Goal: Complete application form: Complete application form

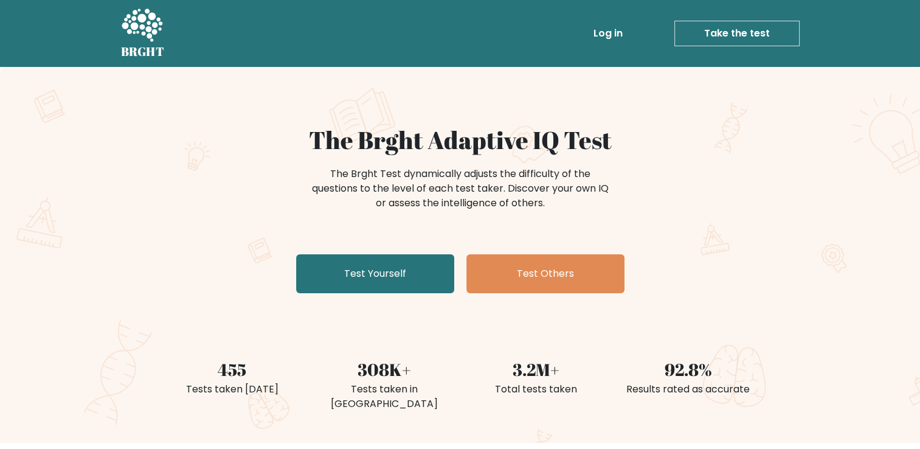
scroll to position [27, 0]
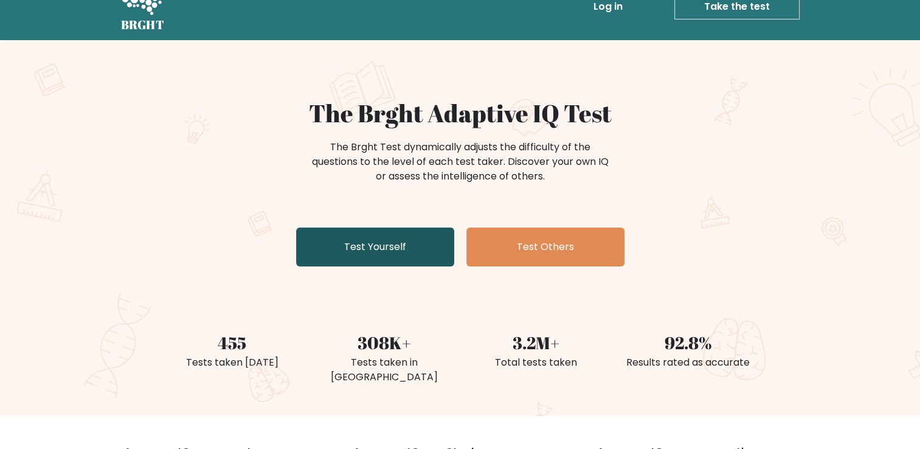
click at [397, 249] on link "Test Yourself" at bounding box center [375, 246] width 158 height 39
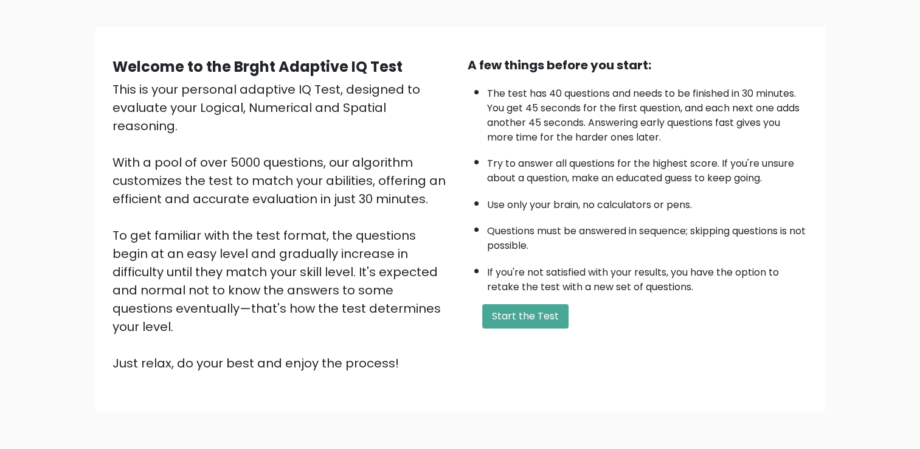
scroll to position [70, 0]
click at [513, 316] on button "Start the Test" at bounding box center [525, 315] width 86 height 24
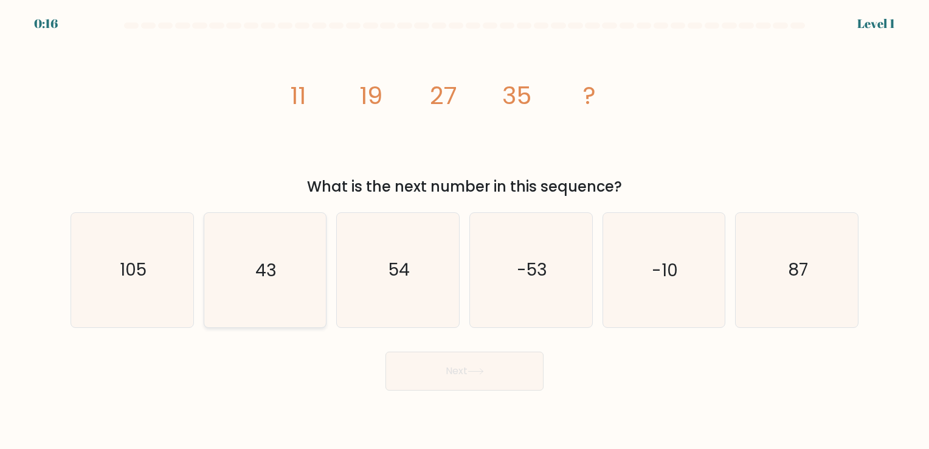
click at [280, 274] on icon "43" at bounding box center [265, 270] width 114 height 114
click at [465, 230] on input "b. 43" at bounding box center [465, 227] width 1 height 6
radio input "true"
click at [491, 364] on button "Next" at bounding box center [465, 371] width 158 height 39
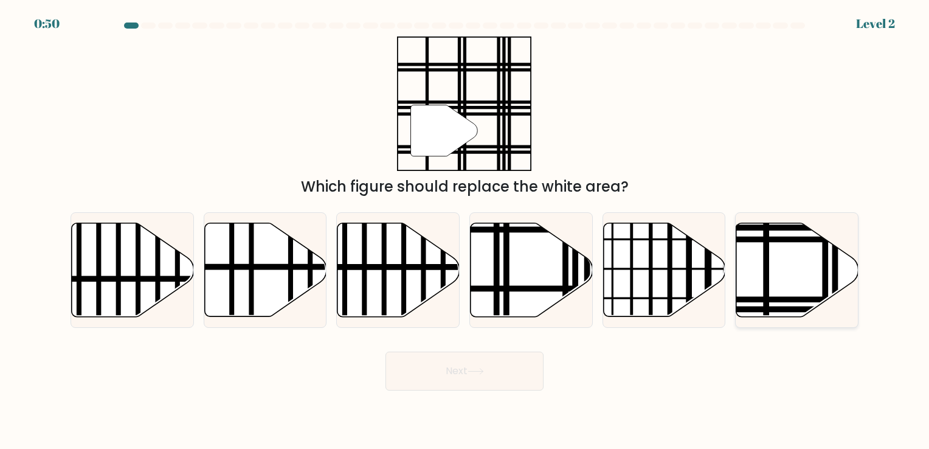
click at [796, 257] on icon at bounding box center [797, 270] width 122 height 94
click at [465, 230] on input "f." at bounding box center [465, 227] width 1 height 6
radio input "true"
click at [440, 375] on button "Next" at bounding box center [465, 371] width 158 height 39
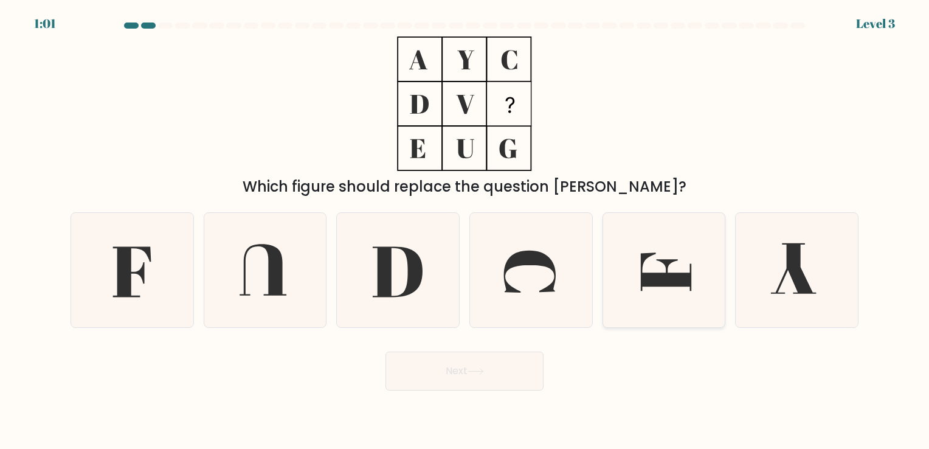
click at [679, 262] on icon at bounding box center [664, 270] width 114 height 114
click at [465, 230] on input "e." at bounding box center [465, 227] width 1 height 6
radio input "true"
click at [156, 266] on icon at bounding box center [132, 270] width 114 height 114
click at [465, 230] on input "a." at bounding box center [465, 227] width 1 height 6
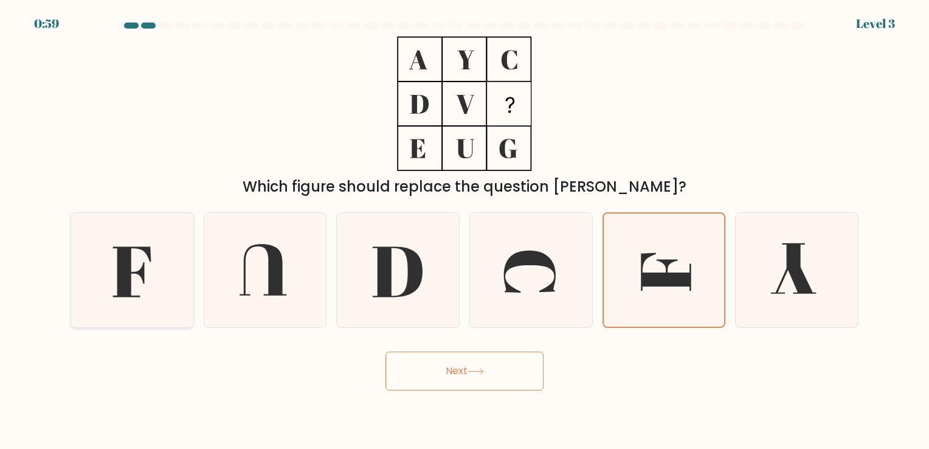
radio input "true"
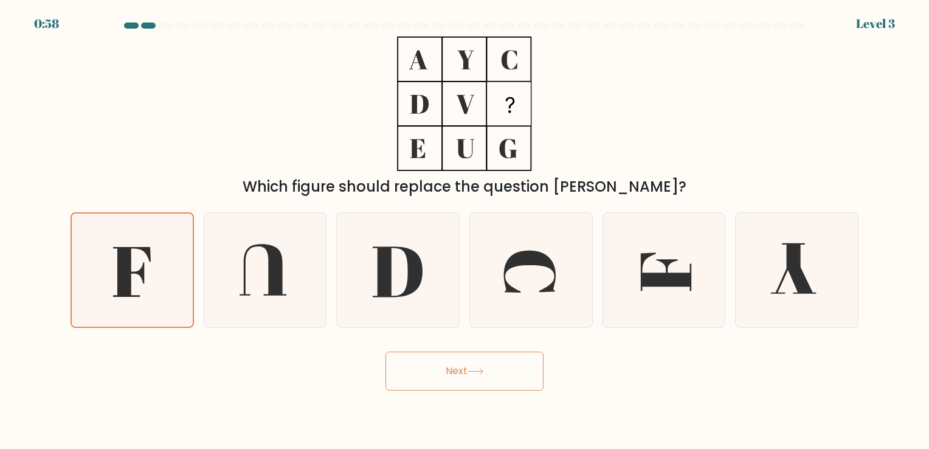
click at [457, 373] on button "Next" at bounding box center [465, 371] width 158 height 39
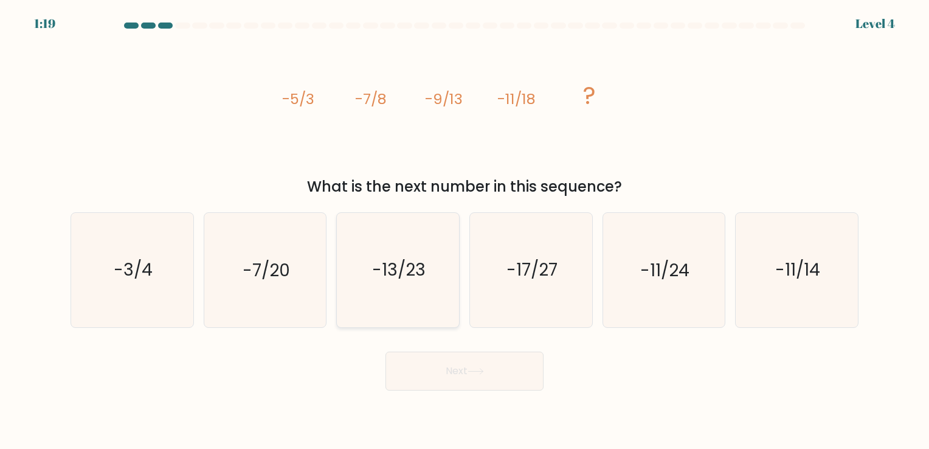
click at [396, 266] on text "-13/23" at bounding box center [400, 270] width 54 height 24
click at [465, 230] on input "c. -13/23" at bounding box center [465, 227] width 1 height 6
radio input "true"
click at [435, 369] on button "Next" at bounding box center [465, 371] width 158 height 39
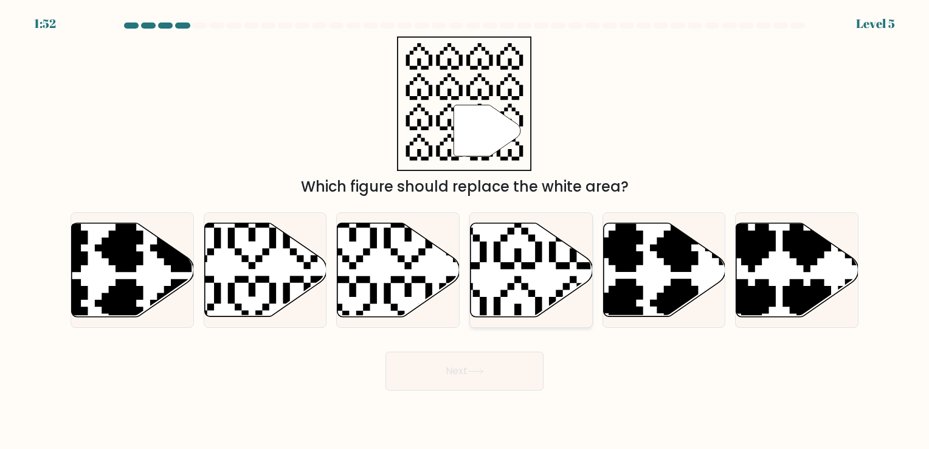
click at [521, 262] on icon at bounding box center [532, 270] width 122 height 94
click at [465, 230] on input "d." at bounding box center [465, 227] width 1 height 6
radio input "true"
click at [451, 372] on button "Next" at bounding box center [465, 371] width 158 height 39
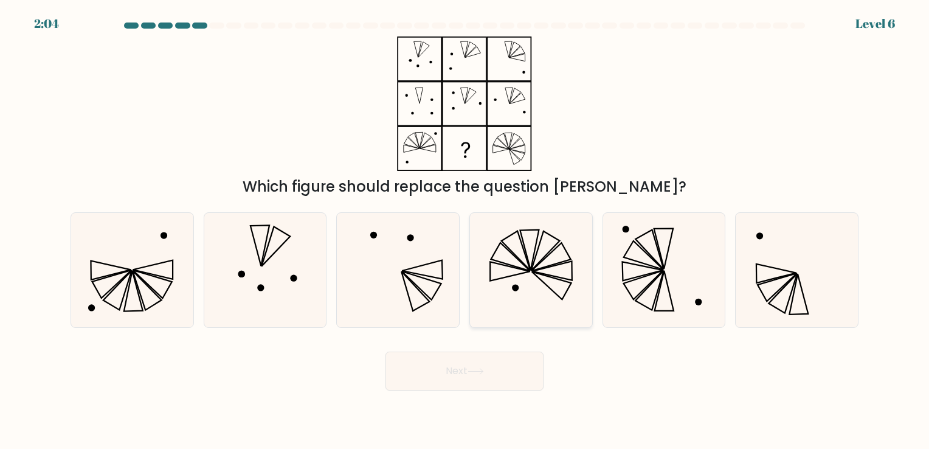
click at [555, 286] on icon at bounding box center [531, 270] width 114 height 114
click at [465, 230] on input "d." at bounding box center [465, 227] width 1 height 6
radio input "true"
click at [482, 371] on icon at bounding box center [475, 371] width 15 height 5
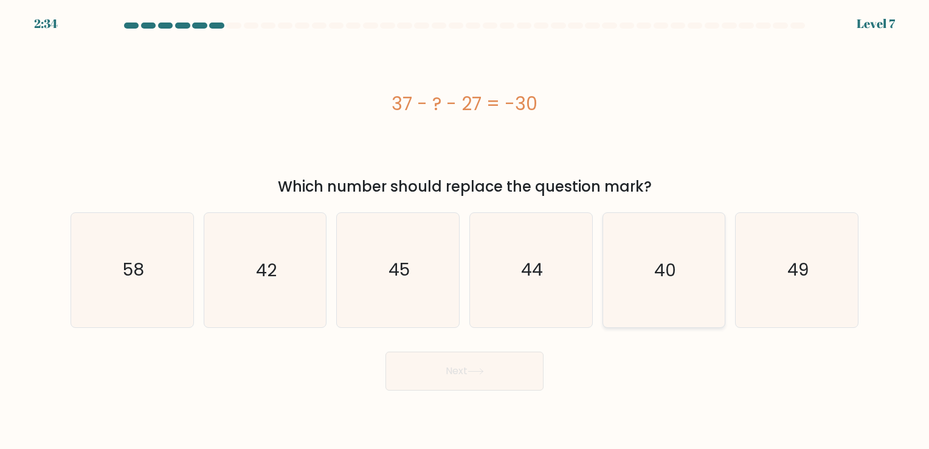
click at [681, 255] on icon "40" at bounding box center [664, 270] width 114 height 114
click at [465, 230] on input "e. 40" at bounding box center [465, 227] width 1 height 6
radio input "true"
click at [489, 378] on button "Next" at bounding box center [465, 371] width 158 height 39
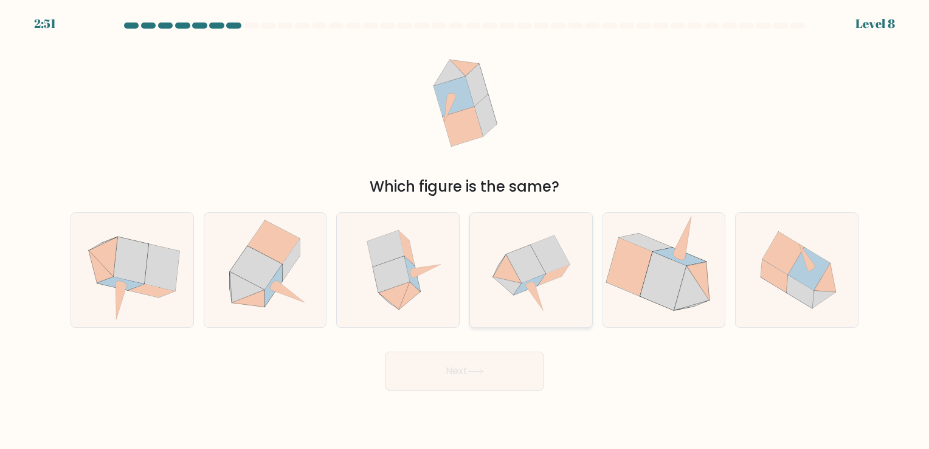
click at [549, 285] on icon at bounding box center [531, 270] width 114 height 114
click at [465, 230] on input "d." at bounding box center [465, 227] width 1 height 6
radio input "true"
click at [480, 370] on icon at bounding box center [476, 371] width 16 height 7
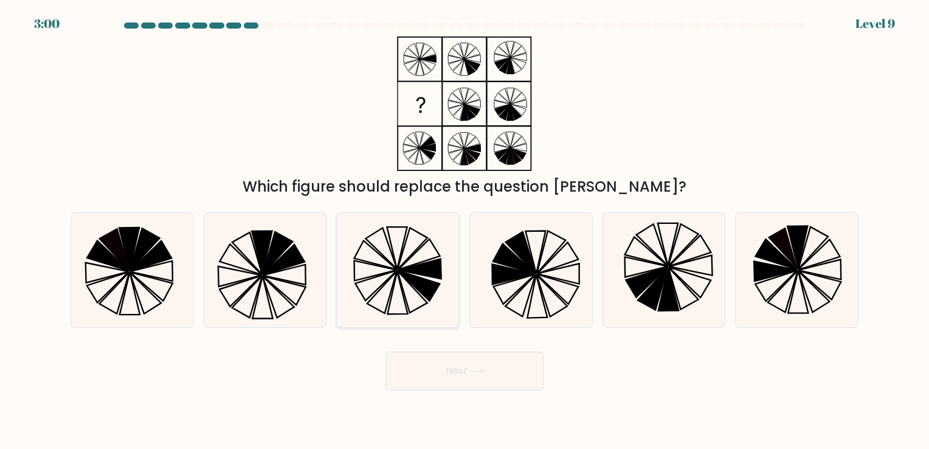
click at [421, 286] on icon at bounding box center [419, 286] width 42 height 30
click at [465, 230] on input "c." at bounding box center [465, 227] width 1 height 6
radio input "true"
click at [454, 358] on button "Next" at bounding box center [465, 371] width 158 height 39
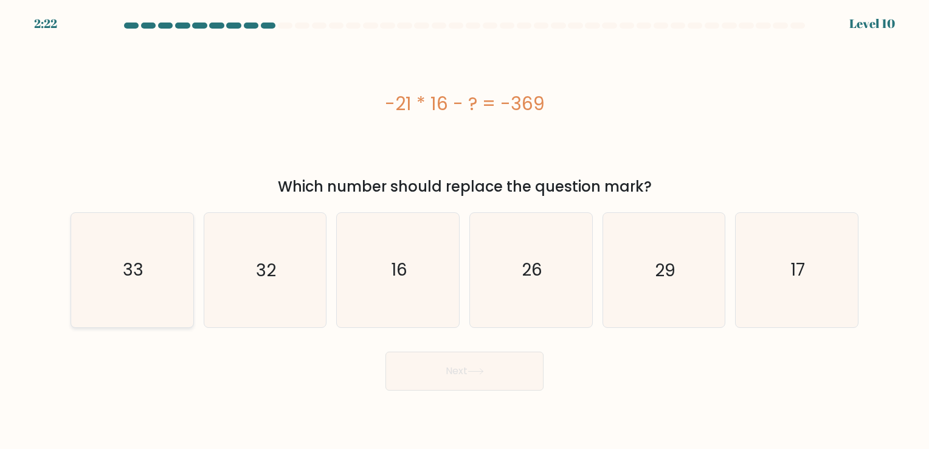
click at [172, 279] on icon "33" at bounding box center [132, 270] width 114 height 114
click at [465, 230] on input "a. 33" at bounding box center [465, 227] width 1 height 6
radio input "true"
click at [443, 369] on button "Next" at bounding box center [465, 371] width 158 height 39
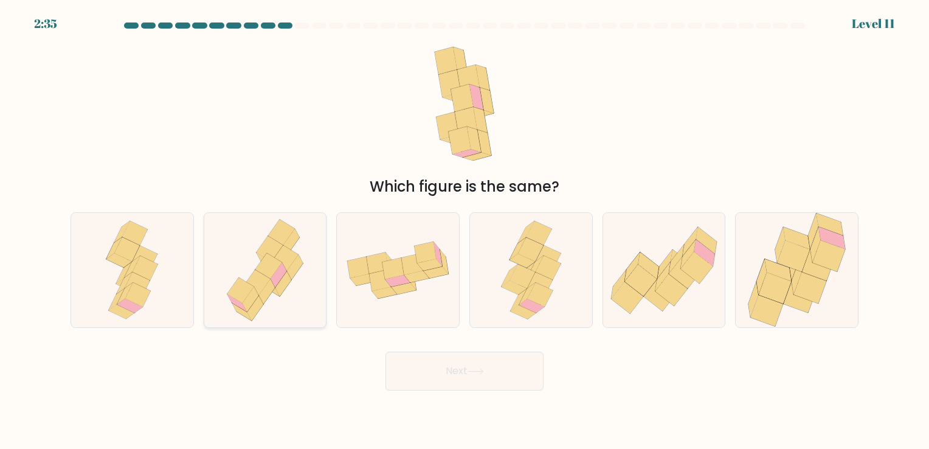
click at [269, 291] on icon at bounding box center [267, 291] width 16 height 25
click at [465, 230] on input "b." at bounding box center [465, 227] width 1 height 6
radio input "true"
click at [484, 375] on button "Next" at bounding box center [465, 371] width 158 height 39
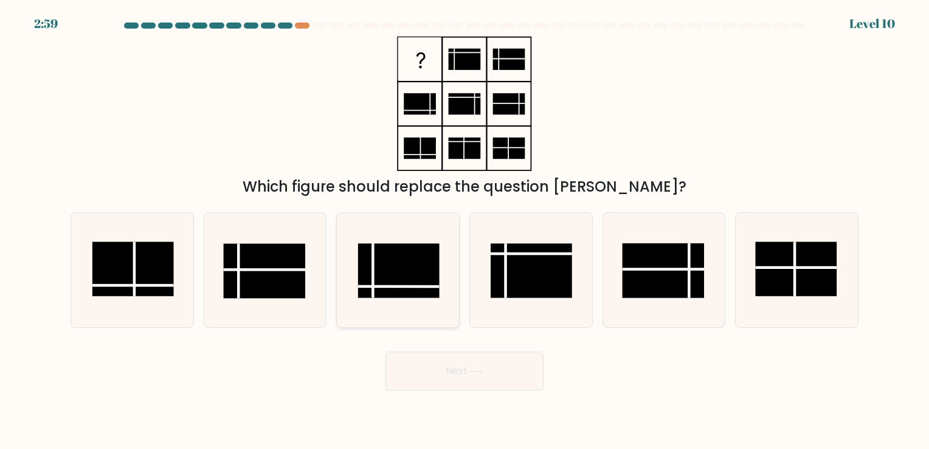
click at [388, 279] on rect at bounding box center [398, 271] width 81 height 55
click at [465, 230] on input "c." at bounding box center [465, 227] width 1 height 6
radio input "true"
click at [456, 367] on button "Next" at bounding box center [465, 371] width 158 height 39
click at [460, 373] on button "Next" at bounding box center [465, 371] width 158 height 39
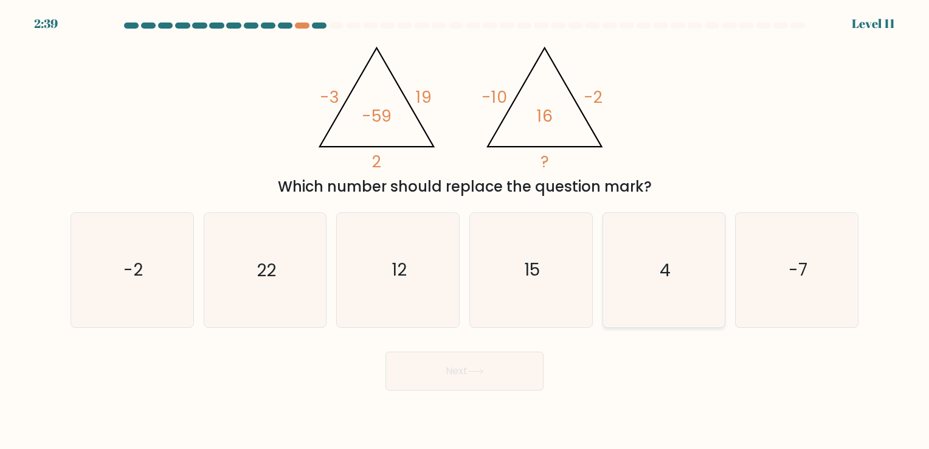
click at [667, 288] on icon "4" at bounding box center [664, 270] width 114 height 114
click at [465, 230] on input "e. 4" at bounding box center [465, 227] width 1 height 6
radio input "true"
click at [501, 378] on button "Next" at bounding box center [465, 371] width 158 height 39
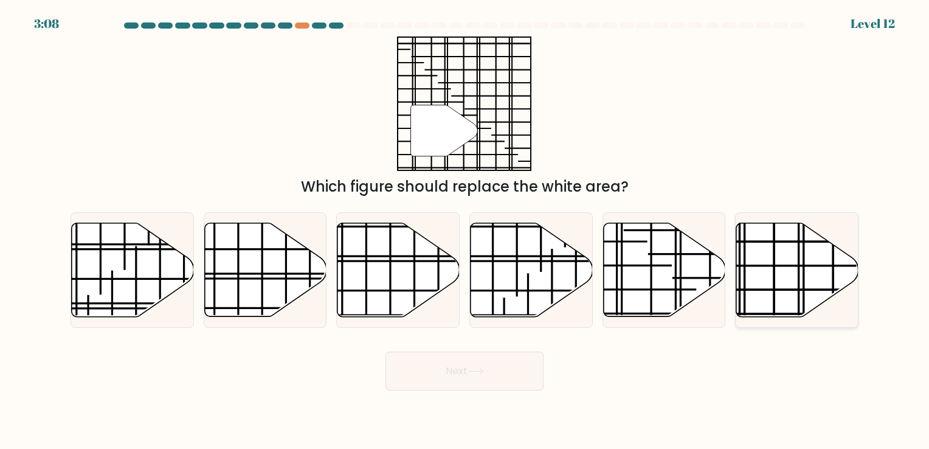
click at [771, 269] on icon at bounding box center [797, 270] width 122 height 94
click at [465, 230] on input "f." at bounding box center [465, 227] width 1 height 6
radio input "true"
click at [508, 378] on button "Next" at bounding box center [465, 371] width 158 height 39
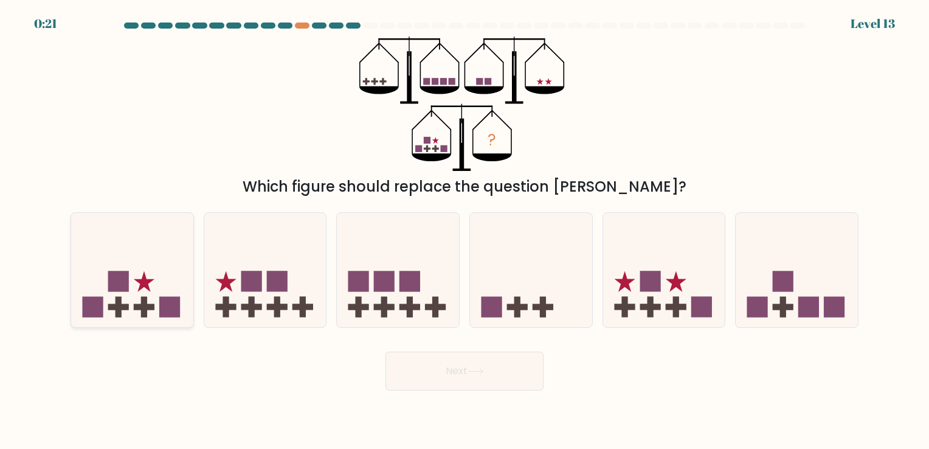
click at [141, 298] on rect at bounding box center [144, 307] width 6 height 21
click at [465, 230] on input "a." at bounding box center [465, 227] width 1 height 6
radio input "true"
click at [457, 376] on button "Next" at bounding box center [465, 371] width 158 height 39
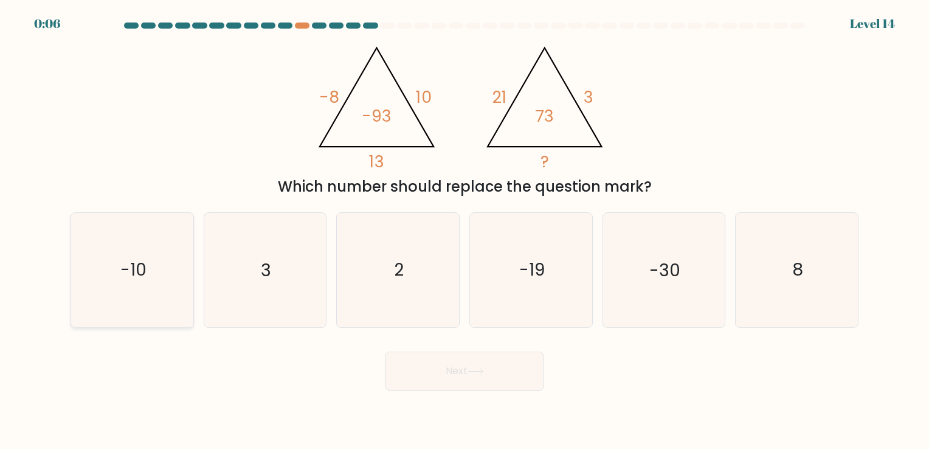
click at [173, 257] on icon "-10" at bounding box center [132, 270] width 114 height 114
click at [465, 230] on input "a. -10" at bounding box center [465, 227] width 1 height 6
radio input "true"
click at [479, 364] on button "Next" at bounding box center [465, 371] width 158 height 39
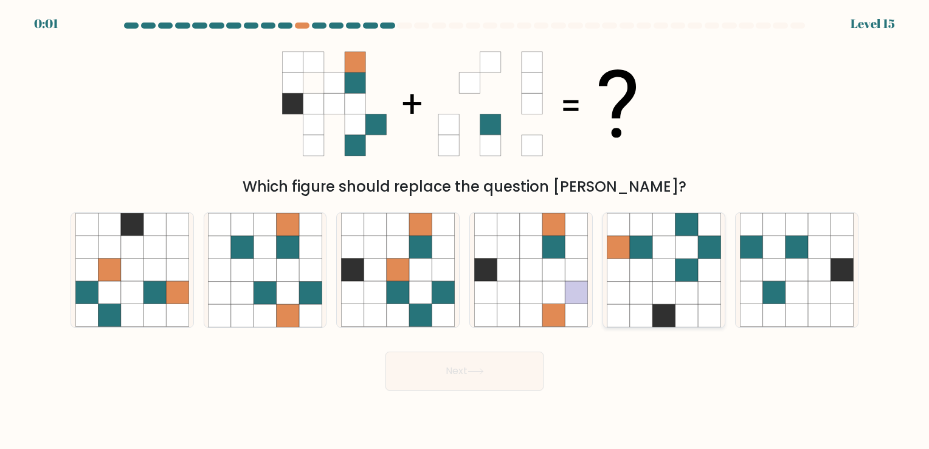
click at [645, 275] on icon at bounding box center [641, 269] width 23 height 23
click at [465, 230] on input "e." at bounding box center [465, 227] width 1 height 6
radio input "true"
click at [482, 367] on button "Next" at bounding box center [465, 371] width 158 height 39
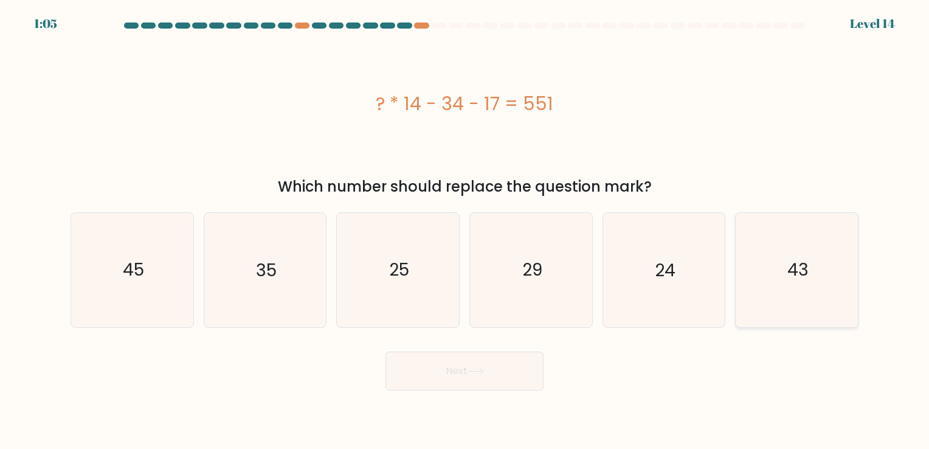
click at [808, 265] on text "43" at bounding box center [798, 270] width 21 height 24
click at [465, 230] on input "f. 43" at bounding box center [465, 227] width 1 height 6
radio input "true"
click at [482, 375] on button "Next" at bounding box center [465, 371] width 158 height 39
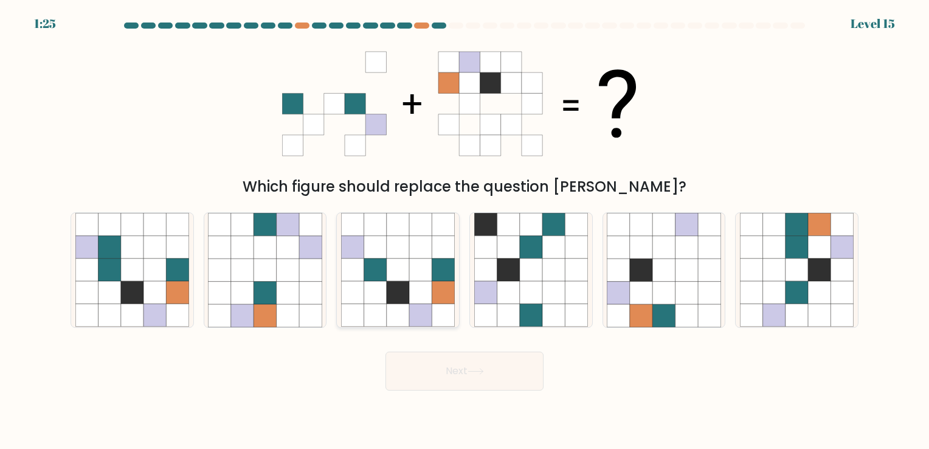
click at [412, 296] on icon at bounding box center [420, 293] width 23 height 23
click at [465, 230] on input "c." at bounding box center [465, 227] width 1 height 6
radio input "true"
click at [442, 371] on button "Next" at bounding box center [465, 371] width 158 height 39
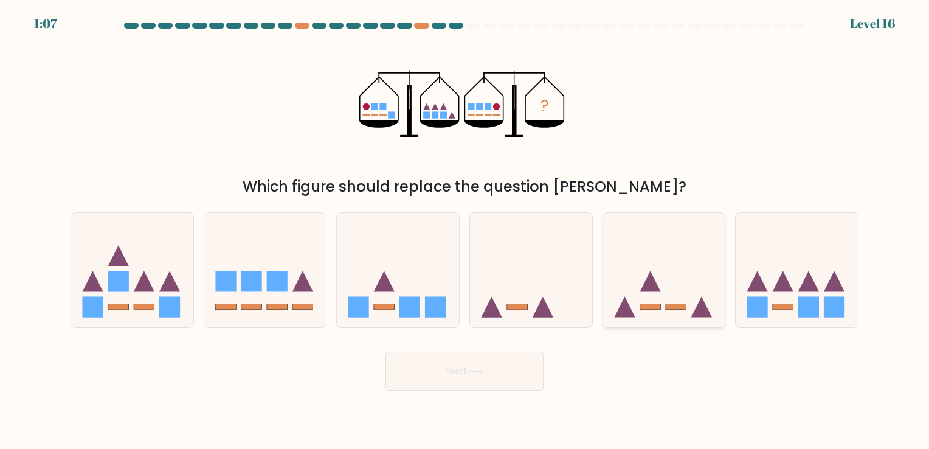
click at [647, 298] on icon at bounding box center [664, 270] width 122 height 101
click at [465, 230] on input "e." at bounding box center [465, 227] width 1 height 6
radio input "true"
click at [496, 364] on button "Next" at bounding box center [465, 371] width 158 height 39
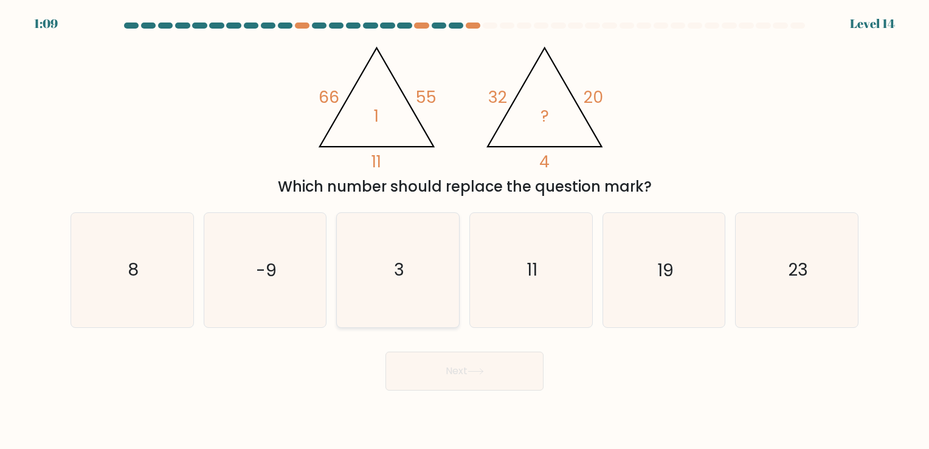
click at [395, 285] on icon "3" at bounding box center [398, 270] width 114 height 114
click at [465, 230] on input "c. 3" at bounding box center [465, 227] width 1 height 6
radio input "true"
click at [462, 371] on button "Next" at bounding box center [465, 371] width 158 height 39
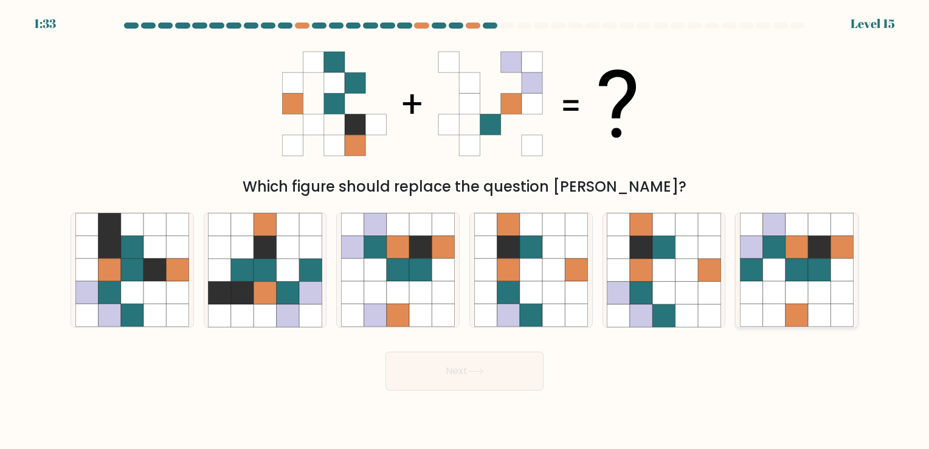
click at [798, 286] on icon at bounding box center [797, 293] width 23 height 23
click at [465, 230] on input "f." at bounding box center [465, 227] width 1 height 6
radio input "true"
click at [486, 366] on button "Next" at bounding box center [465, 371] width 158 height 39
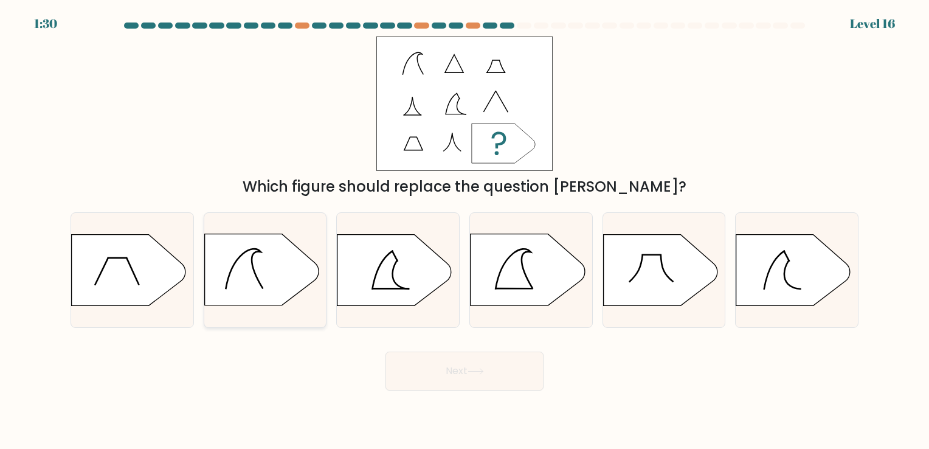
click at [289, 277] on icon at bounding box center [261, 269] width 114 height 71
click at [465, 230] on input "b." at bounding box center [465, 227] width 1 height 6
radio input "true"
click at [776, 279] on icon at bounding box center [793, 269] width 114 height 71
click at [465, 230] on input "f." at bounding box center [465, 227] width 1 height 6
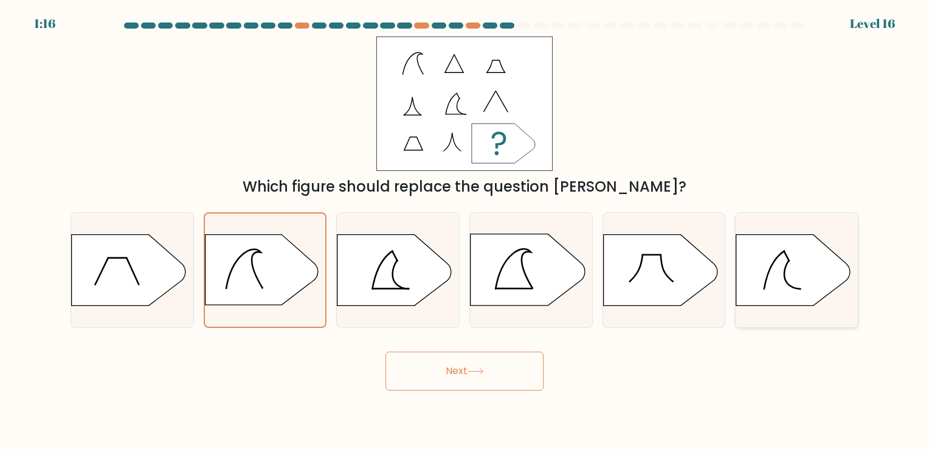
radio input "true"
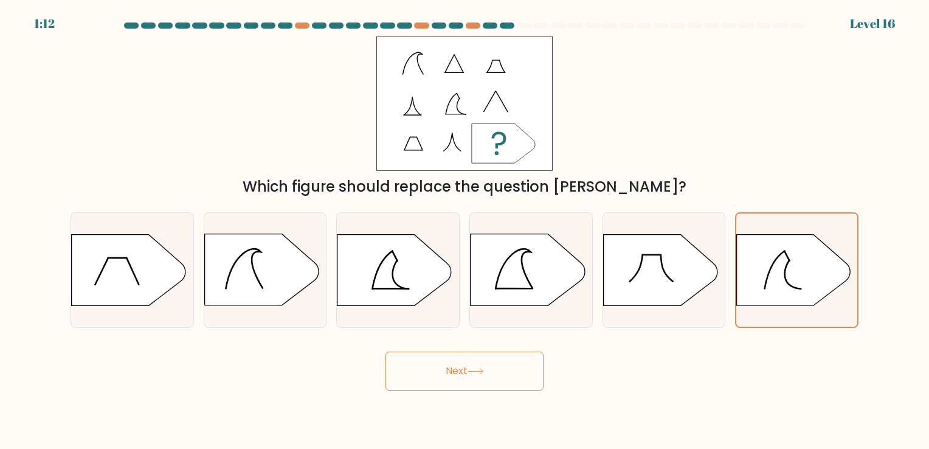
click at [481, 372] on icon at bounding box center [476, 371] width 16 height 7
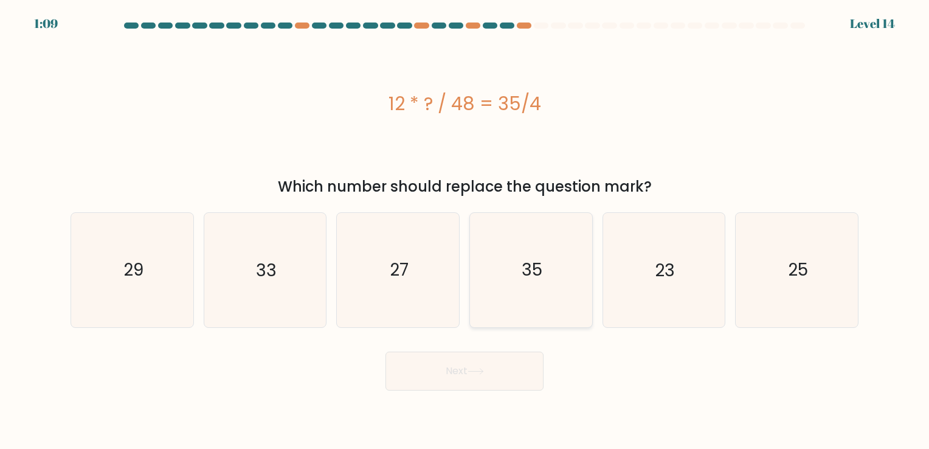
click at [525, 283] on icon "35" at bounding box center [531, 270] width 114 height 114
click at [465, 230] on input "d. 35" at bounding box center [465, 227] width 1 height 6
radio input "true"
click at [482, 363] on button "Next" at bounding box center [465, 371] width 158 height 39
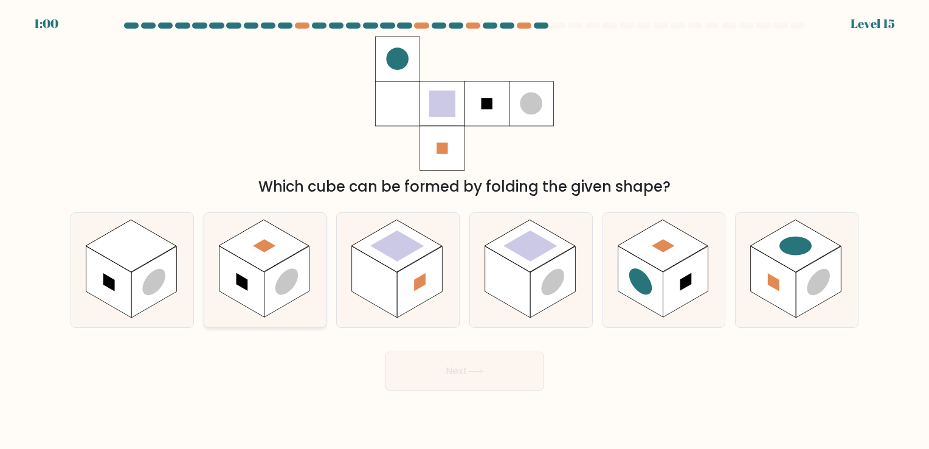
click at [282, 271] on rect at bounding box center [286, 281] width 45 height 71
click at [465, 230] on input "b." at bounding box center [465, 227] width 1 height 6
radio input "true"
click at [479, 369] on icon at bounding box center [476, 371] width 16 height 7
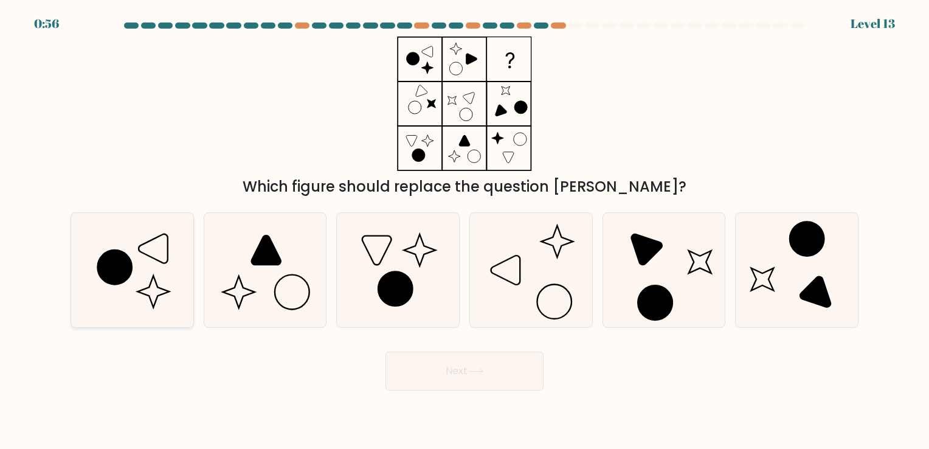
click at [160, 282] on icon at bounding box center [132, 270] width 114 height 114
click at [465, 230] on input "a." at bounding box center [465, 227] width 1 height 6
radio input "true"
click at [458, 373] on button "Next" at bounding box center [465, 371] width 158 height 39
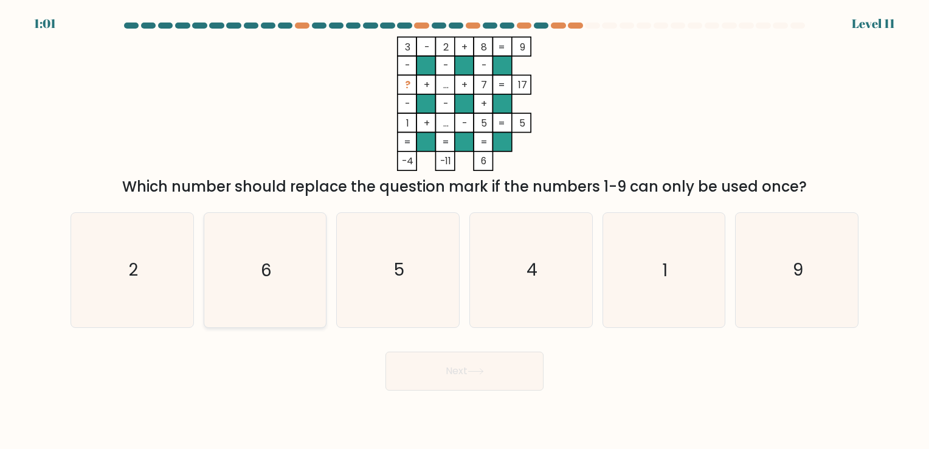
click at [296, 256] on icon "6" at bounding box center [265, 270] width 114 height 114
click at [465, 230] on input "b. 6" at bounding box center [465, 227] width 1 height 6
radio input "true"
click at [467, 379] on button "Next" at bounding box center [465, 371] width 158 height 39
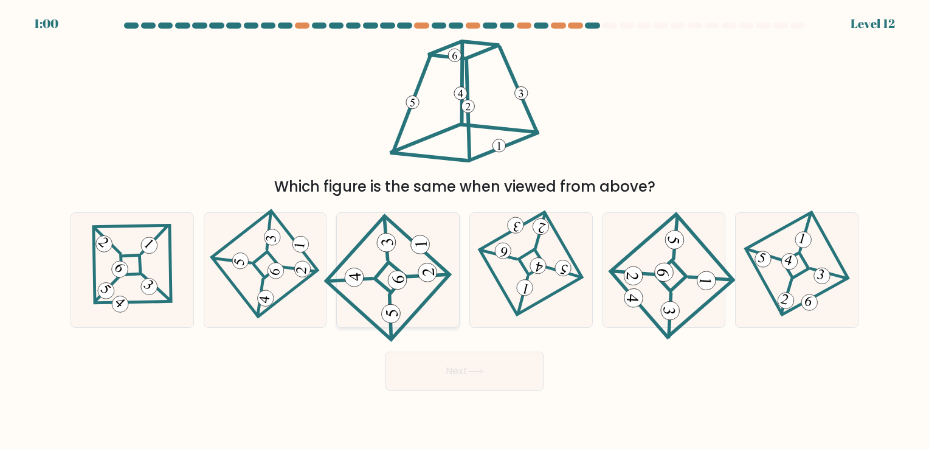
click at [413, 274] on icon at bounding box center [398, 269] width 106 height 91
click at [465, 230] on input "c." at bounding box center [465, 227] width 1 height 6
radio input "true"
click at [448, 379] on button "Next" at bounding box center [465, 371] width 158 height 39
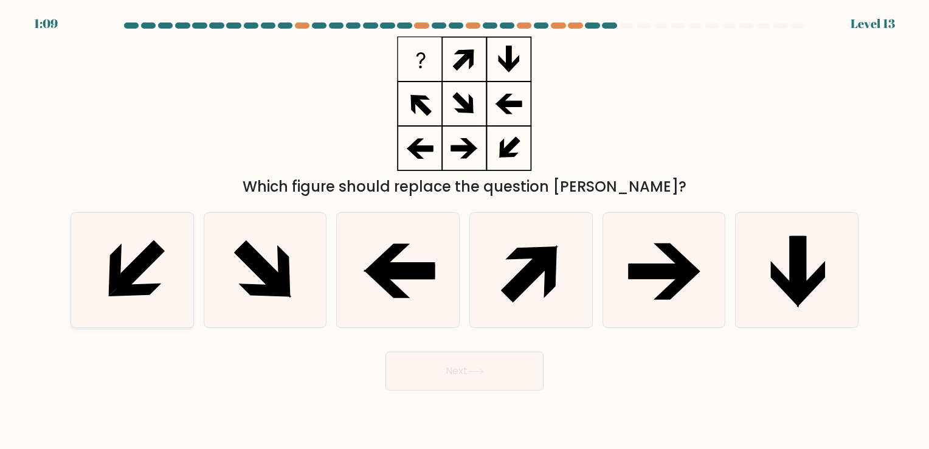
click at [93, 246] on icon at bounding box center [132, 270] width 114 height 114
click at [465, 230] on input "a." at bounding box center [465, 227] width 1 height 6
radio input "true"
click at [471, 375] on button "Next" at bounding box center [465, 371] width 158 height 39
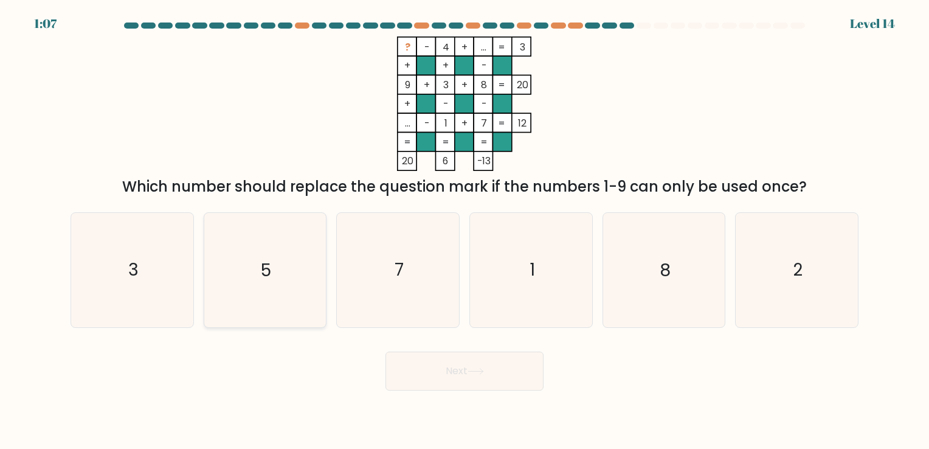
click at [274, 251] on icon "5" at bounding box center [265, 270] width 114 height 114
click at [465, 230] on input "b. 5" at bounding box center [465, 227] width 1 height 6
radio input "true"
click at [457, 369] on button "Next" at bounding box center [465, 371] width 158 height 39
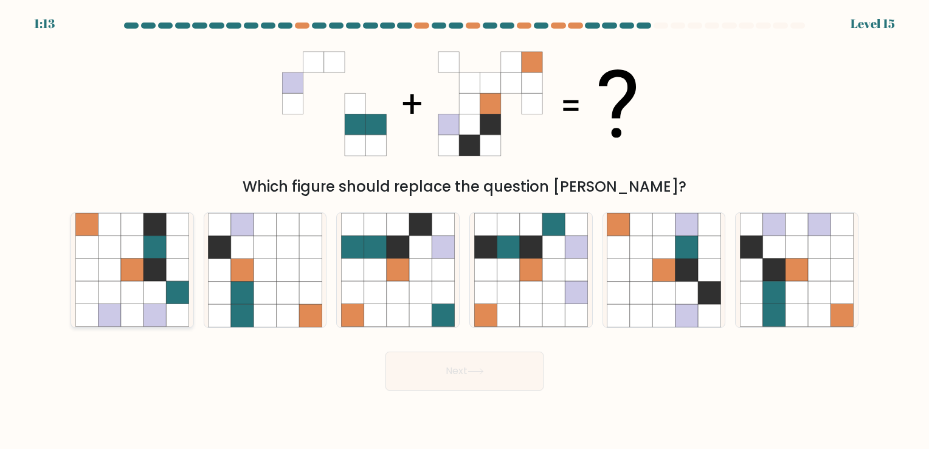
click at [136, 279] on icon at bounding box center [132, 269] width 23 height 23
click at [465, 230] on input "a." at bounding box center [465, 227] width 1 height 6
radio input "true"
click at [144, 290] on icon at bounding box center [155, 293] width 23 height 23
click at [465, 230] on input "a." at bounding box center [465, 227] width 1 height 6
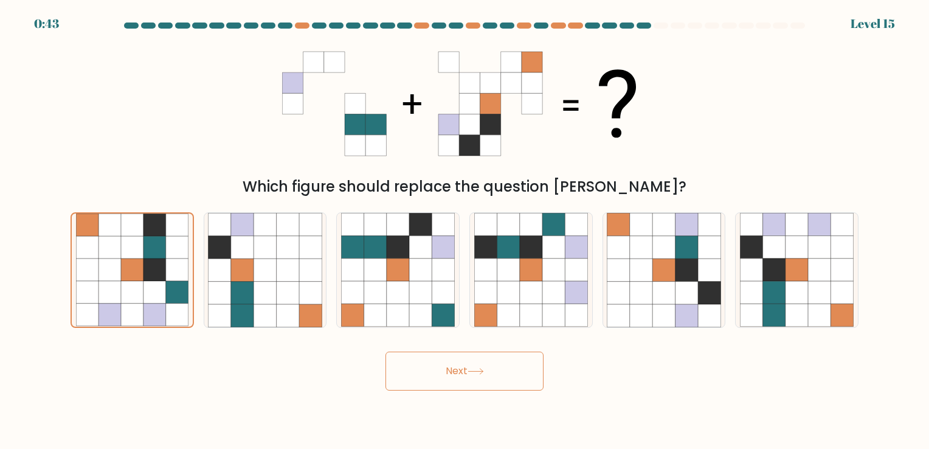
click at [451, 365] on button "Next" at bounding box center [465, 371] width 158 height 39
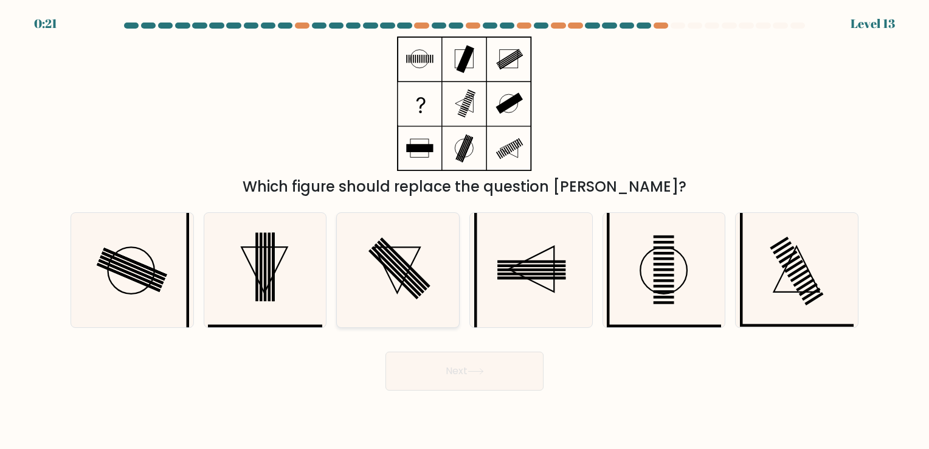
click at [411, 286] on rect at bounding box center [397, 271] width 50 height 50
click at [465, 230] on input "c." at bounding box center [465, 227] width 1 height 6
radio input "true"
click at [108, 267] on circle at bounding box center [131, 271] width 46 height 46
click at [465, 230] on input "a." at bounding box center [465, 227] width 1 height 6
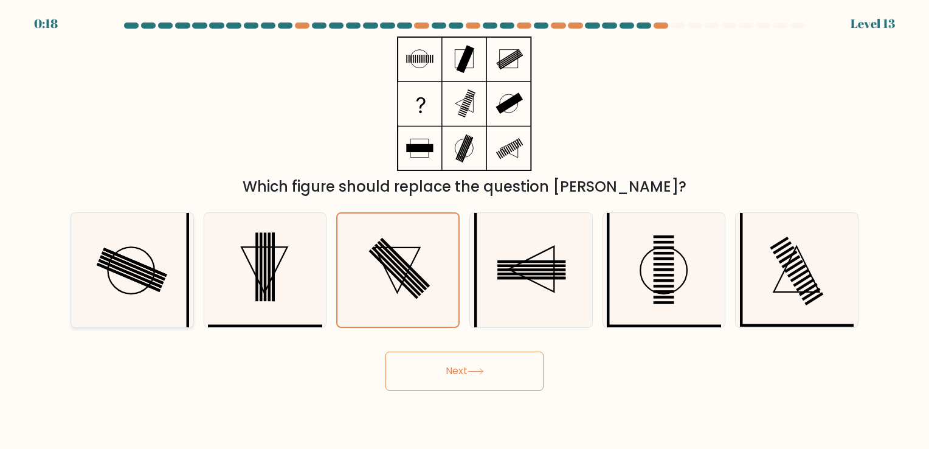
radio input "true"
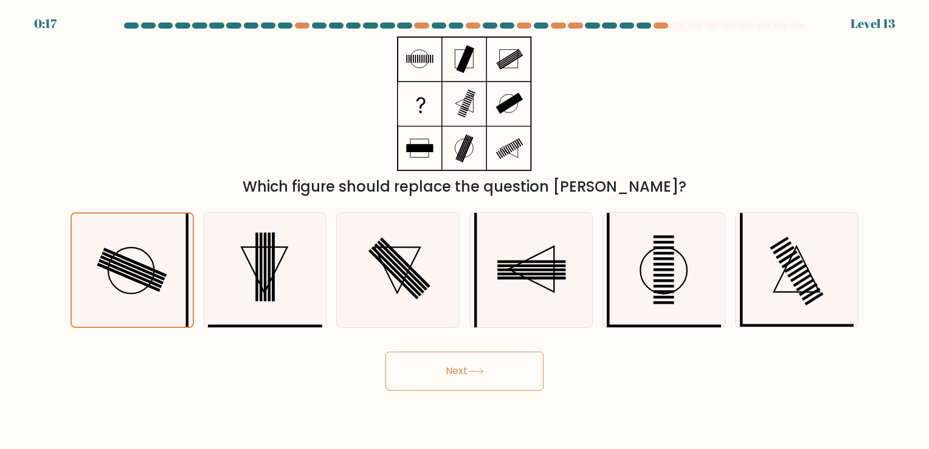
click at [462, 372] on button "Next" at bounding box center [465, 371] width 158 height 39
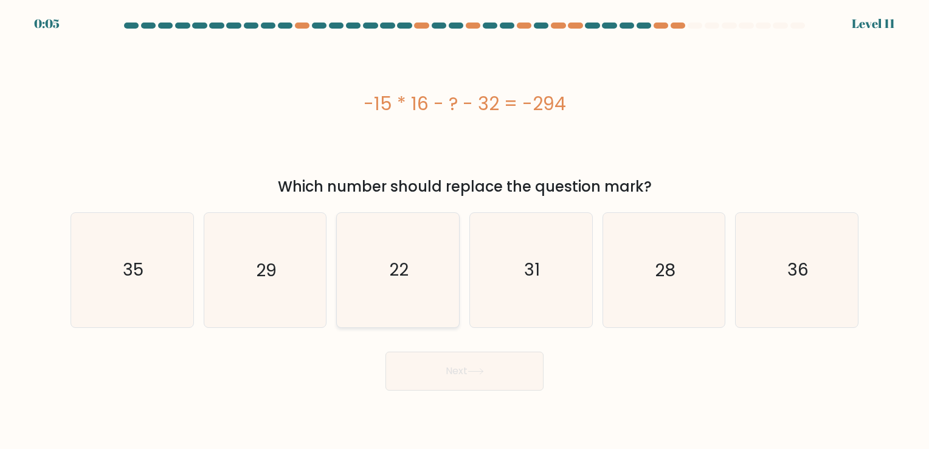
click at [409, 283] on icon "22" at bounding box center [398, 270] width 114 height 114
click at [465, 230] on input "c. 22" at bounding box center [465, 227] width 1 height 6
radio input "true"
click at [450, 369] on button "Next" at bounding box center [465, 371] width 158 height 39
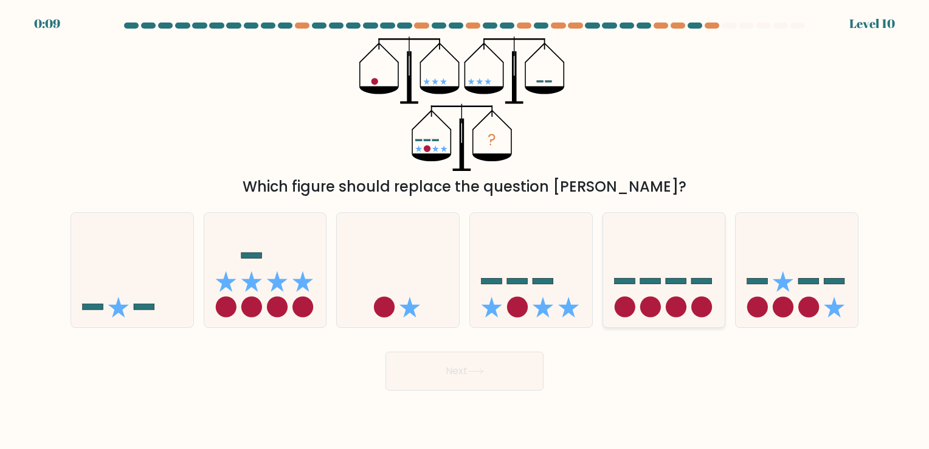
click at [664, 301] on icon at bounding box center [664, 270] width 122 height 101
click at [465, 230] on input "e." at bounding box center [465, 227] width 1 height 6
radio input "true"
click at [469, 372] on button "Next" at bounding box center [465, 371] width 158 height 39
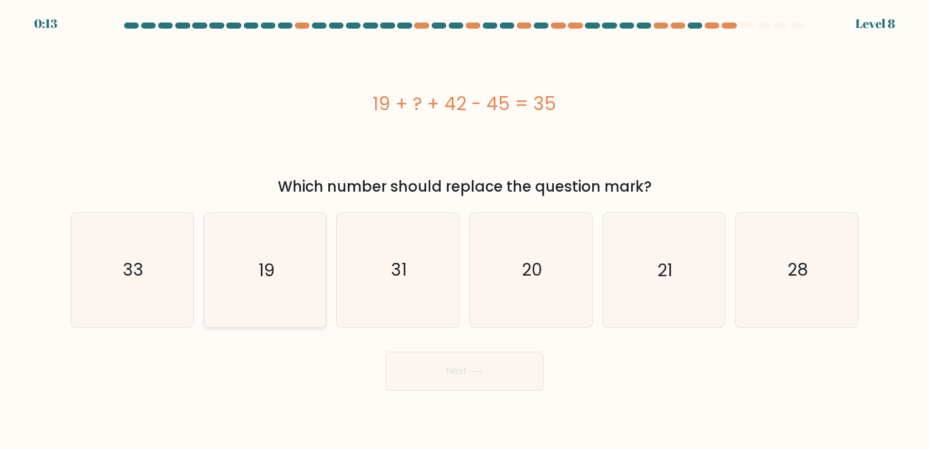
click at [263, 262] on text "19" at bounding box center [266, 270] width 16 height 24
click at [465, 230] on input "b. 19" at bounding box center [465, 227] width 1 height 6
radio input "true"
click at [443, 367] on button "Next" at bounding box center [465, 371] width 158 height 39
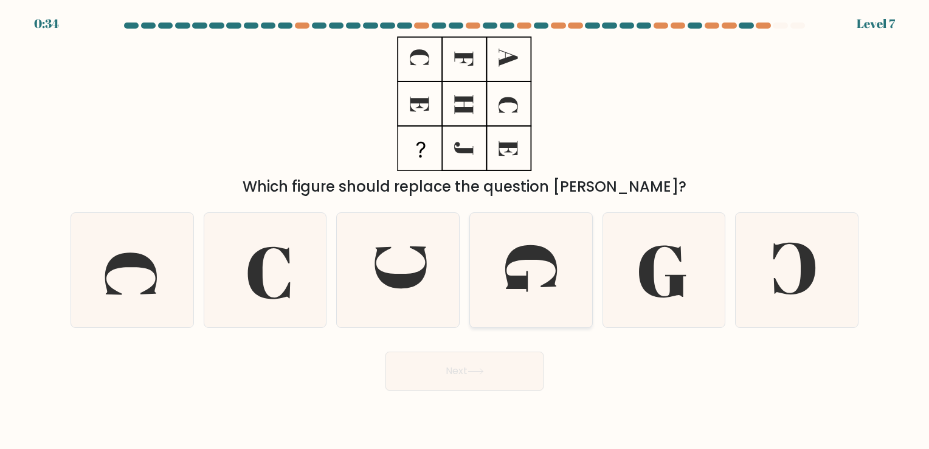
click at [532, 289] on icon at bounding box center [531, 270] width 114 height 114
click at [465, 230] on input "d." at bounding box center [465, 227] width 1 height 6
radio input "true"
click at [481, 370] on icon at bounding box center [476, 371] width 16 height 7
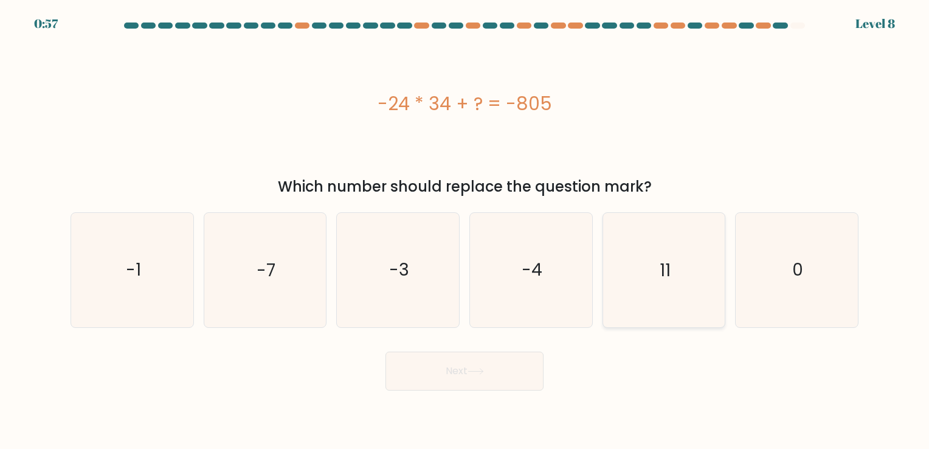
click at [667, 270] on text "11" at bounding box center [665, 270] width 11 height 24
click at [465, 230] on input "e. 11" at bounding box center [465, 227] width 1 height 6
radio input "true"
click at [483, 367] on button "Next" at bounding box center [465, 371] width 158 height 39
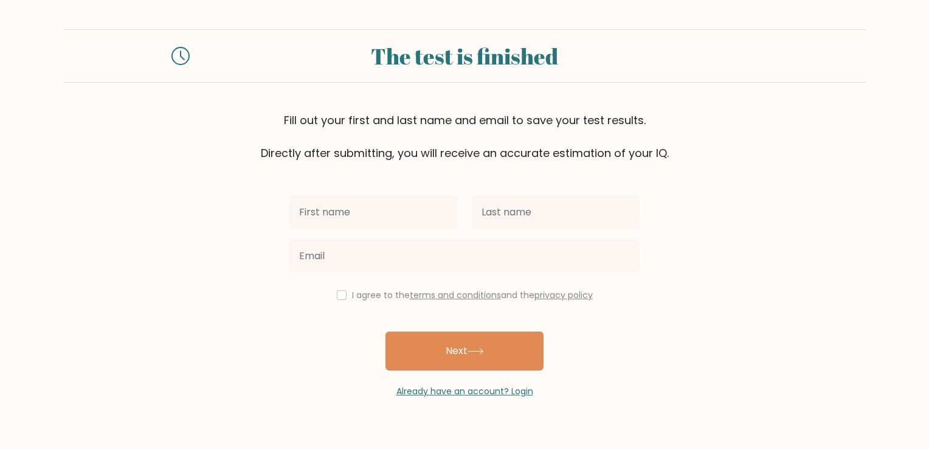
click at [390, 218] on input "text" at bounding box center [373, 212] width 168 height 34
type input "Akshay"
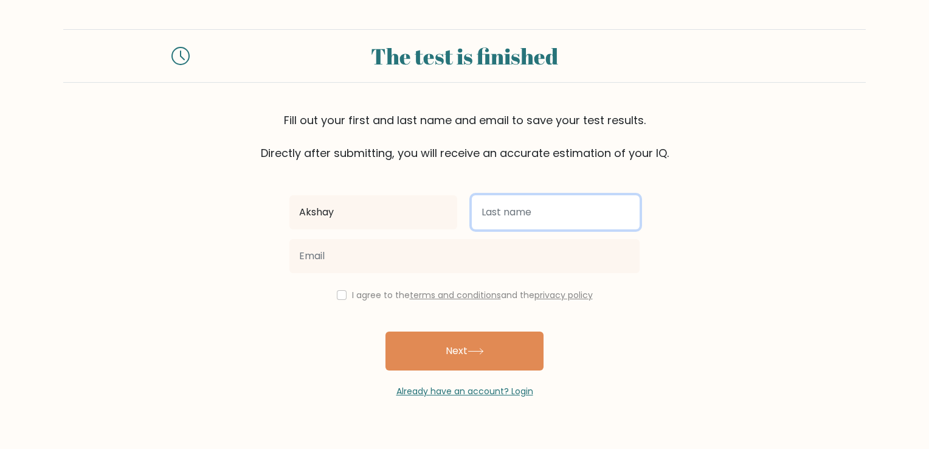
click at [510, 209] on input "text" at bounding box center [556, 212] width 168 height 34
type input "P"
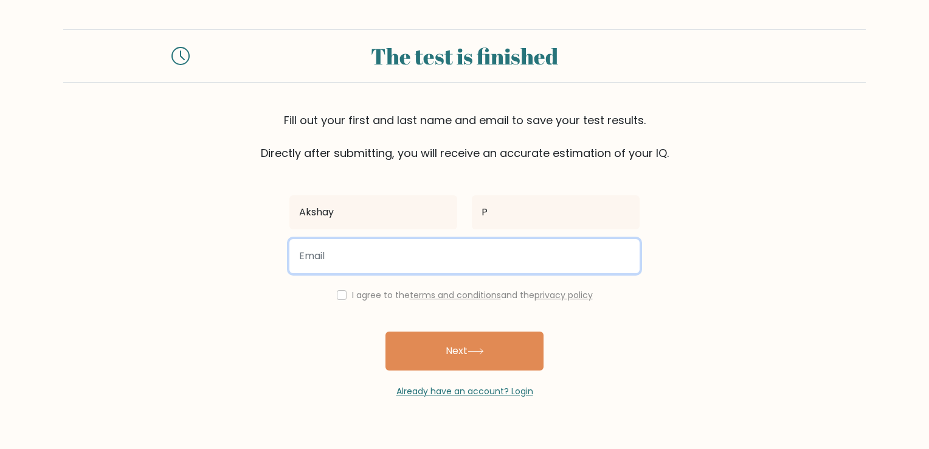
click at [440, 262] on input "email" at bounding box center [464, 256] width 350 height 34
type input "akshaybala2021@gmail.com"
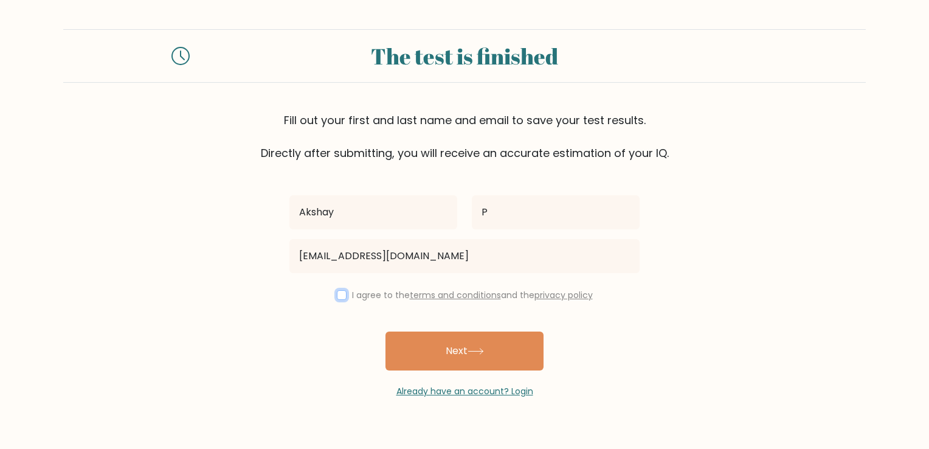
click at [339, 298] on input "checkbox" at bounding box center [342, 295] width 10 height 10
checkbox input "true"
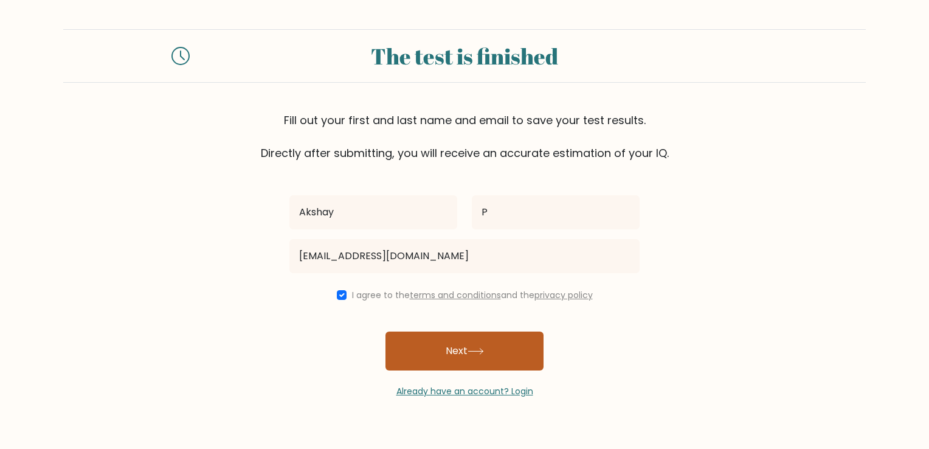
click at [458, 347] on button "Next" at bounding box center [465, 350] width 158 height 39
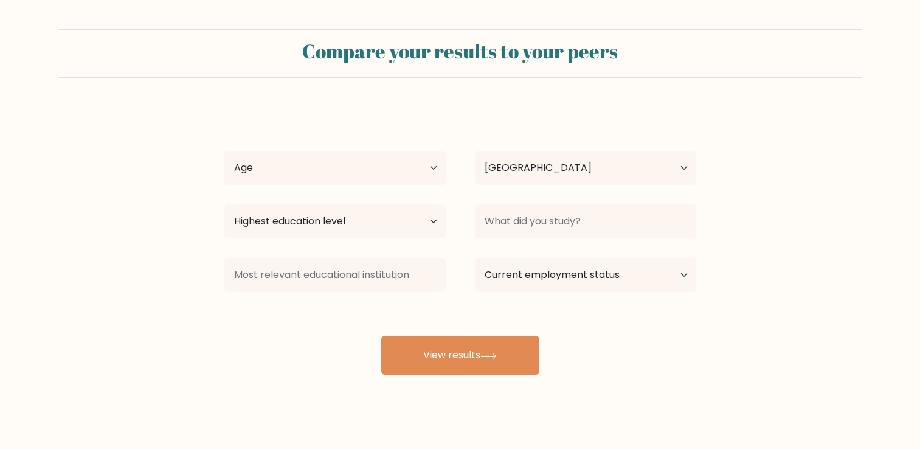
select select "IN"
click at [265, 172] on select "Age Under [DEMOGRAPHIC_DATA] [DEMOGRAPHIC_DATA] [DEMOGRAPHIC_DATA] [DEMOGRAPHIC…" at bounding box center [334, 168] width 221 height 34
select select "25_34"
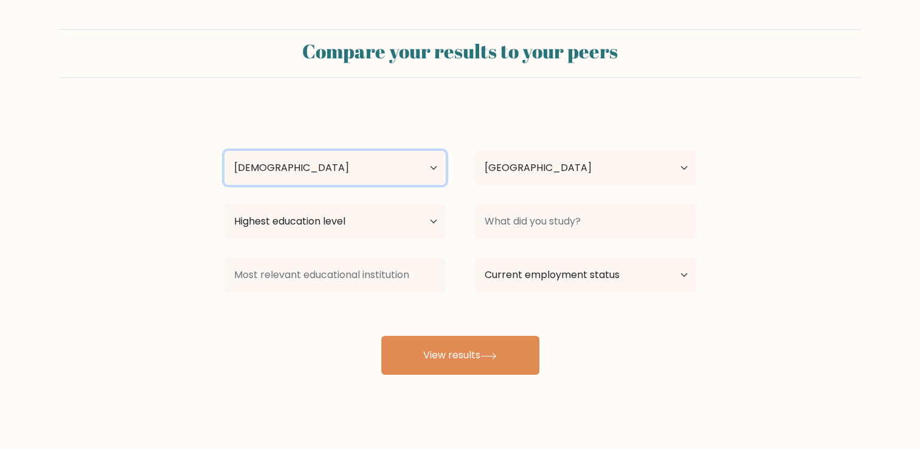
click at [224, 151] on select "Age Under [DEMOGRAPHIC_DATA] [DEMOGRAPHIC_DATA] [DEMOGRAPHIC_DATA] [DEMOGRAPHIC…" at bounding box center [334, 168] width 221 height 34
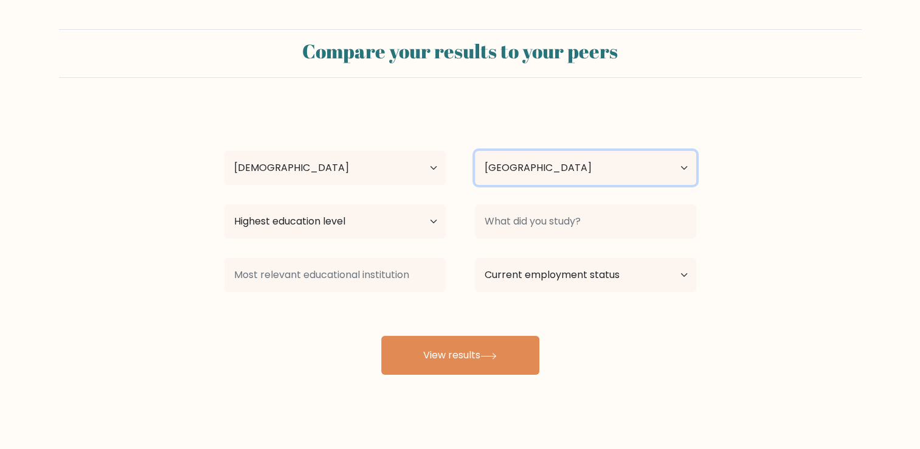
click at [510, 174] on select "Country [GEOGRAPHIC_DATA] [GEOGRAPHIC_DATA] [GEOGRAPHIC_DATA] [US_STATE] [GEOGR…" at bounding box center [585, 168] width 221 height 34
click at [508, 174] on select "Country [GEOGRAPHIC_DATA] [GEOGRAPHIC_DATA] [GEOGRAPHIC_DATA] [US_STATE] [GEOGR…" at bounding box center [585, 168] width 221 height 34
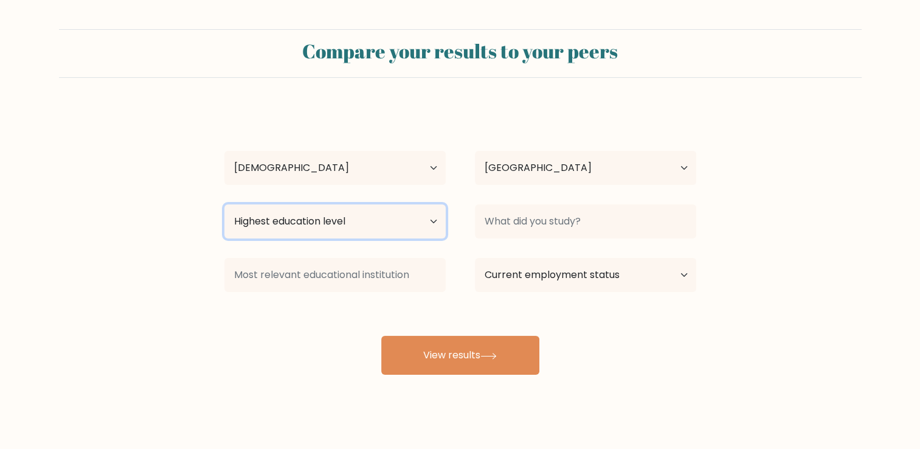
click at [355, 220] on select "Highest education level No schooling Primary Lower Secondary Upper Secondary Oc…" at bounding box center [334, 221] width 221 height 34
select select "masters_degree"
click at [224, 204] on select "Highest education level No schooling Primary Lower Secondary Upper Secondary Oc…" at bounding box center [334, 221] width 221 height 34
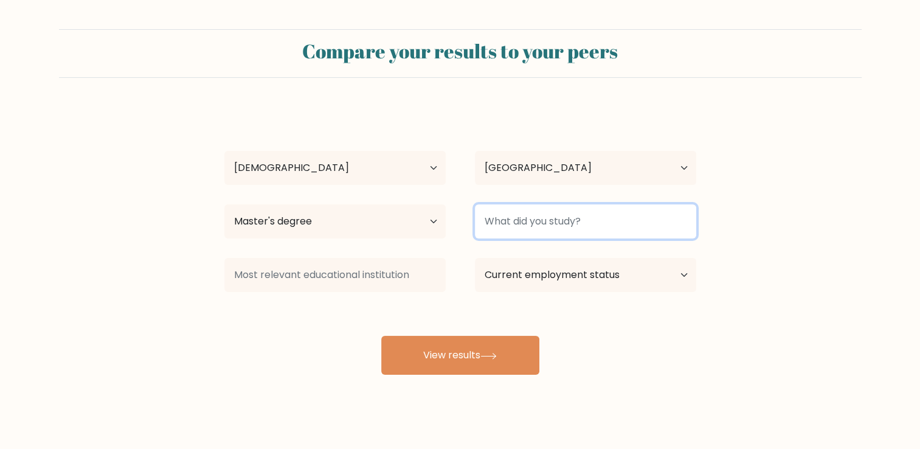
click at [536, 218] on input at bounding box center [585, 221] width 221 height 34
type input "MCA"
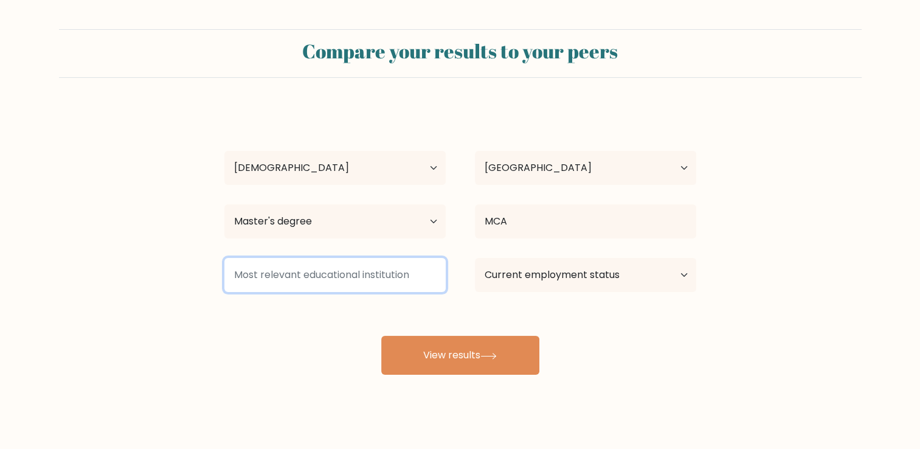
click at [376, 276] on input at bounding box center [334, 275] width 221 height 34
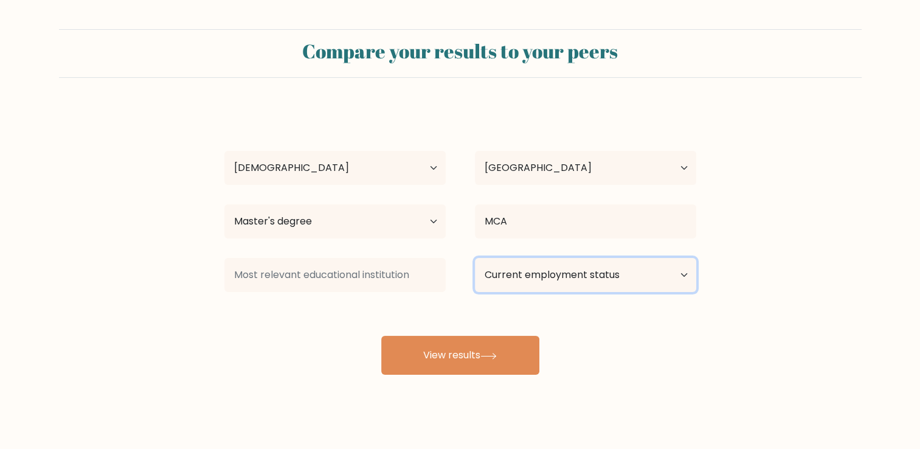
click at [555, 282] on select "Current employment status Employed Student Retired Other / prefer not to answer" at bounding box center [585, 275] width 221 height 34
select select "employed"
click at [475, 258] on select "Current employment status Employed Student Retired Other / prefer not to answer" at bounding box center [585, 275] width 221 height 34
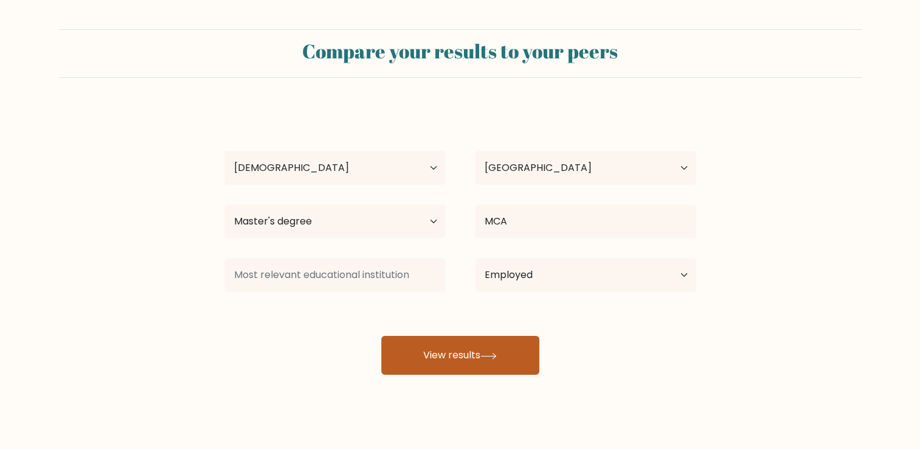
click at [483, 352] on div "Akshay P Age Under [DEMOGRAPHIC_DATA] [DEMOGRAPHIC_DATA] [DEMOGRAPHIC_DATA] [DE…" at bounding box center [460, 241] width 487 height 268
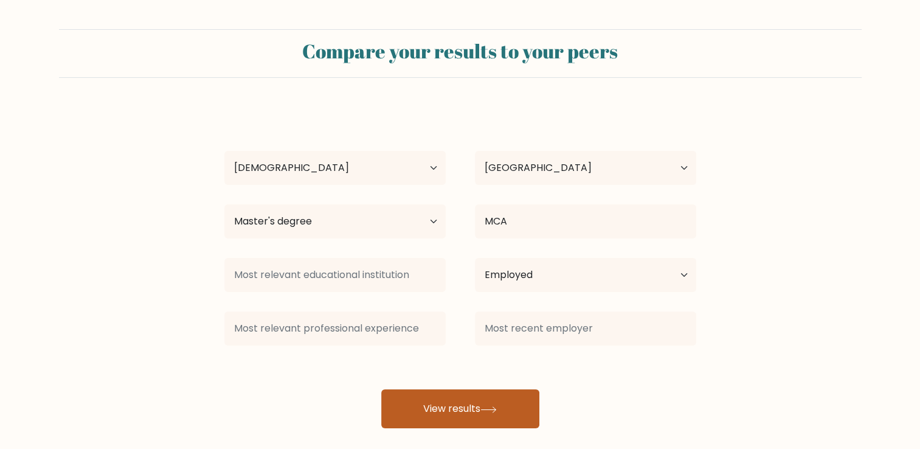
click at [458, 409] on button "View results" at bounding box center [460, 408] width 158 height 39
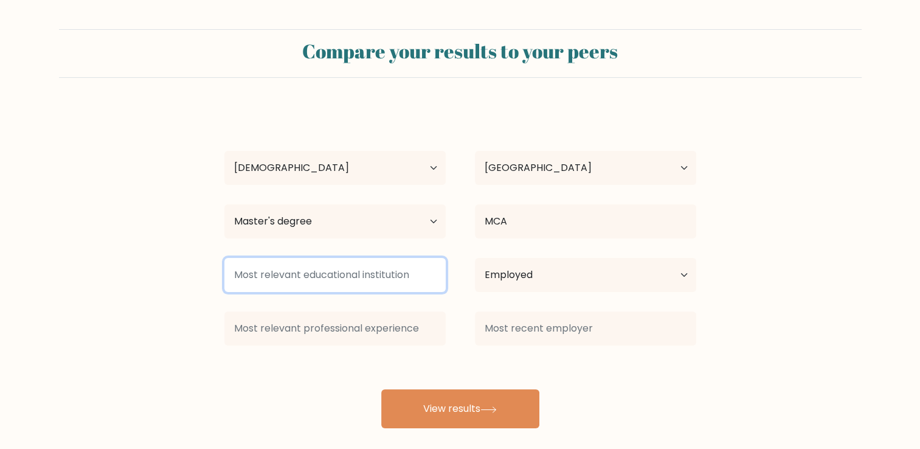
click at [370, 265] on input at bounding box center [334, 275] width 221 height 34
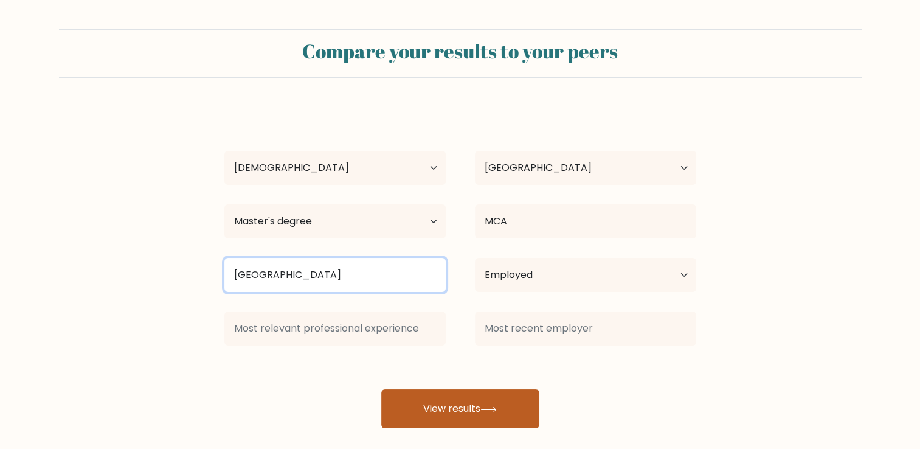
type input "[GEOGRAPHIC_DATA]"
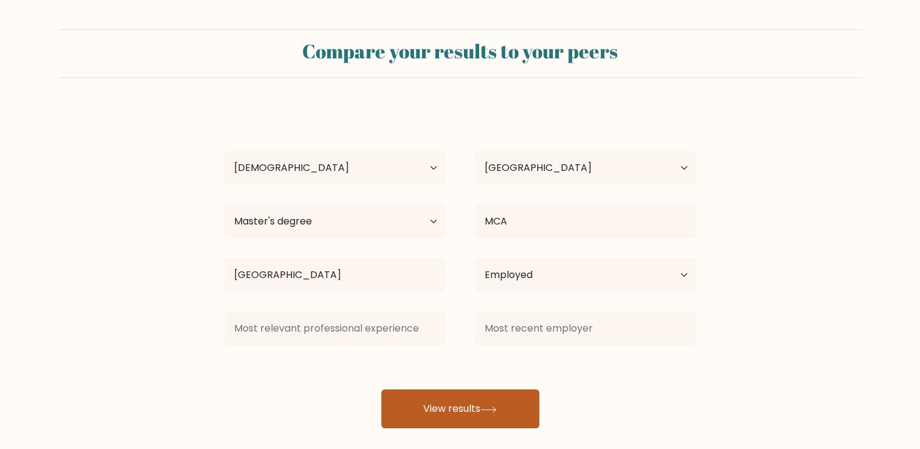
click at [457, 414] on button "View results" at bounding box center [460, 408] width 158 height 39
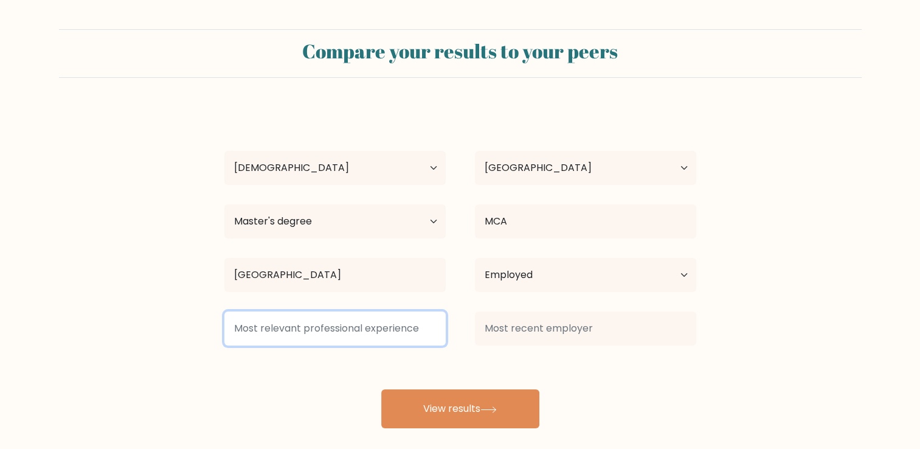
click at [356, 337] on input at bounding box center [334, 328] width 221 height 34
type input "1"
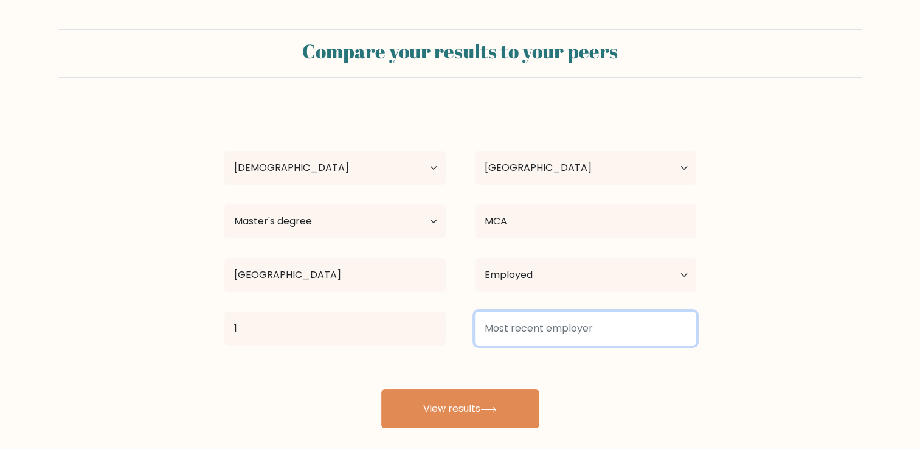
click at [497, 322] on input at bounding box center [585, 328] width 221 height 34
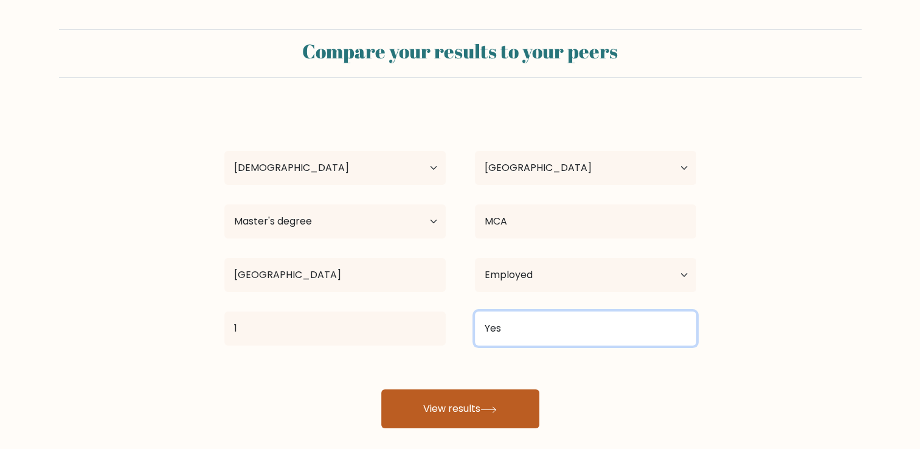
type input "Yes"
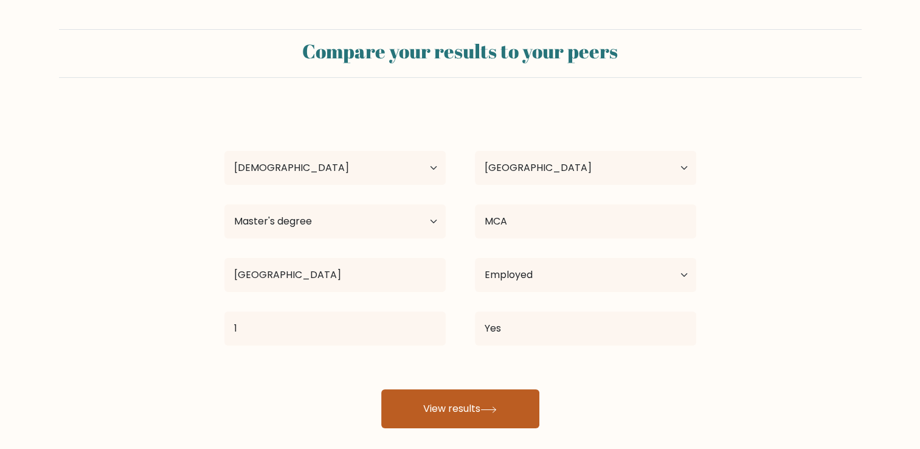
click at [457, 414] on button "View results" at bounding box center [460, 408] width 158 height 39
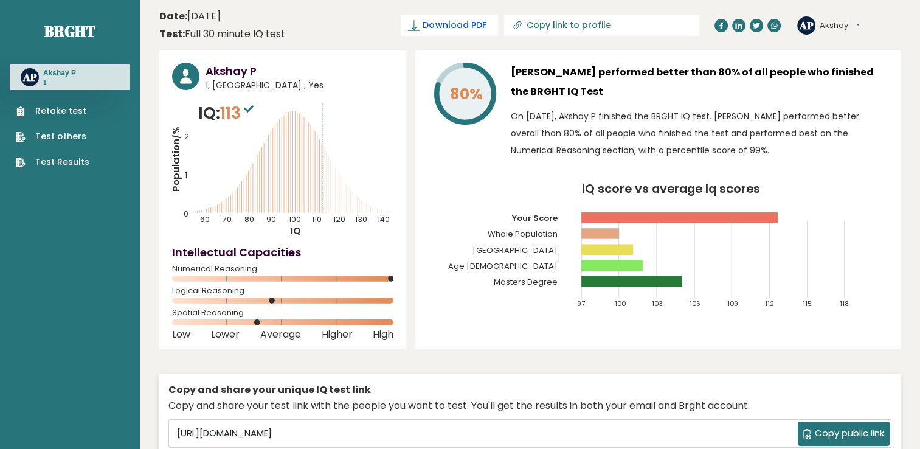
click at [486, 28] on span "Download PDF" at bounding box center [454, 25] width 63 height 13
